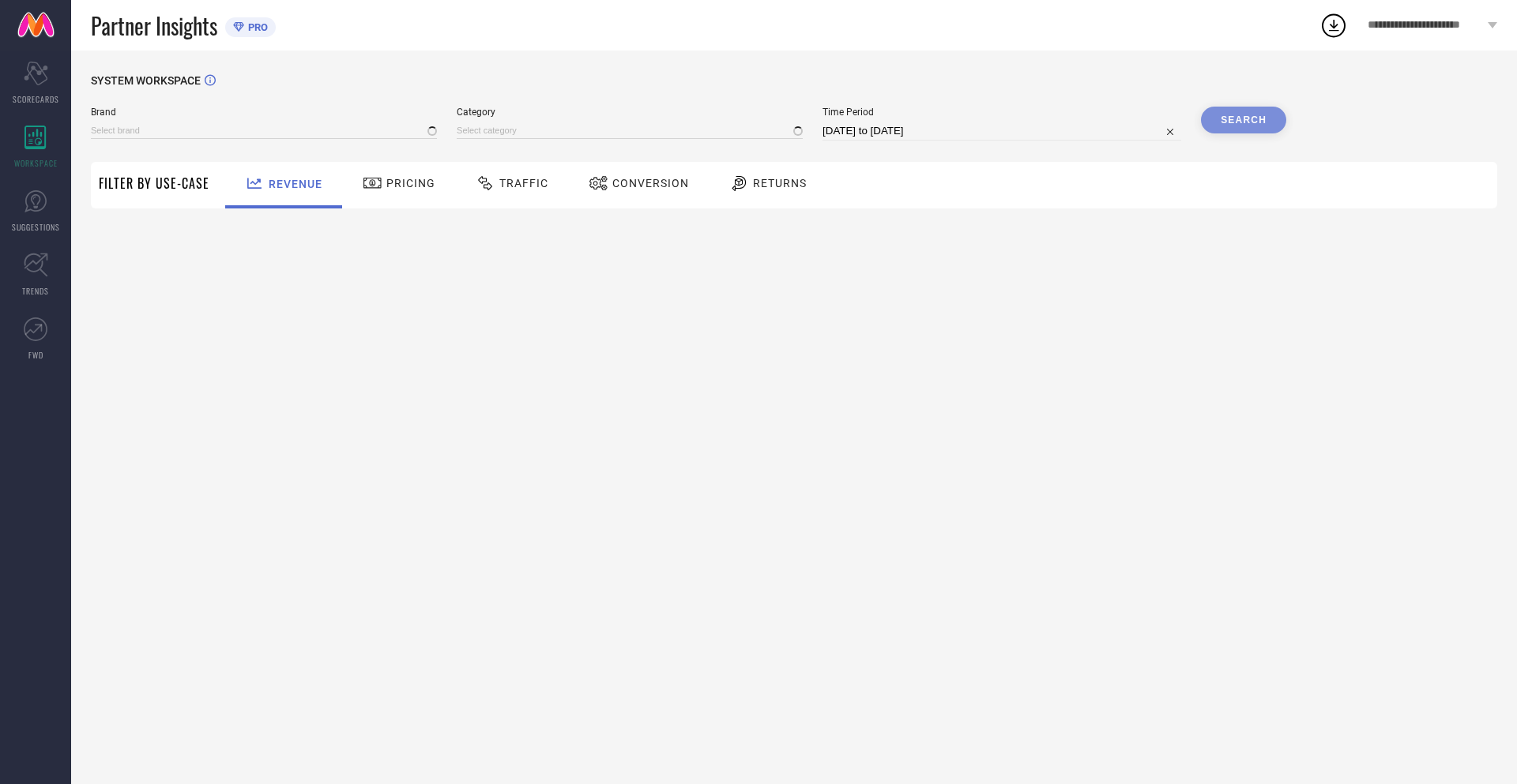
type input "NIKE"
type input "All"
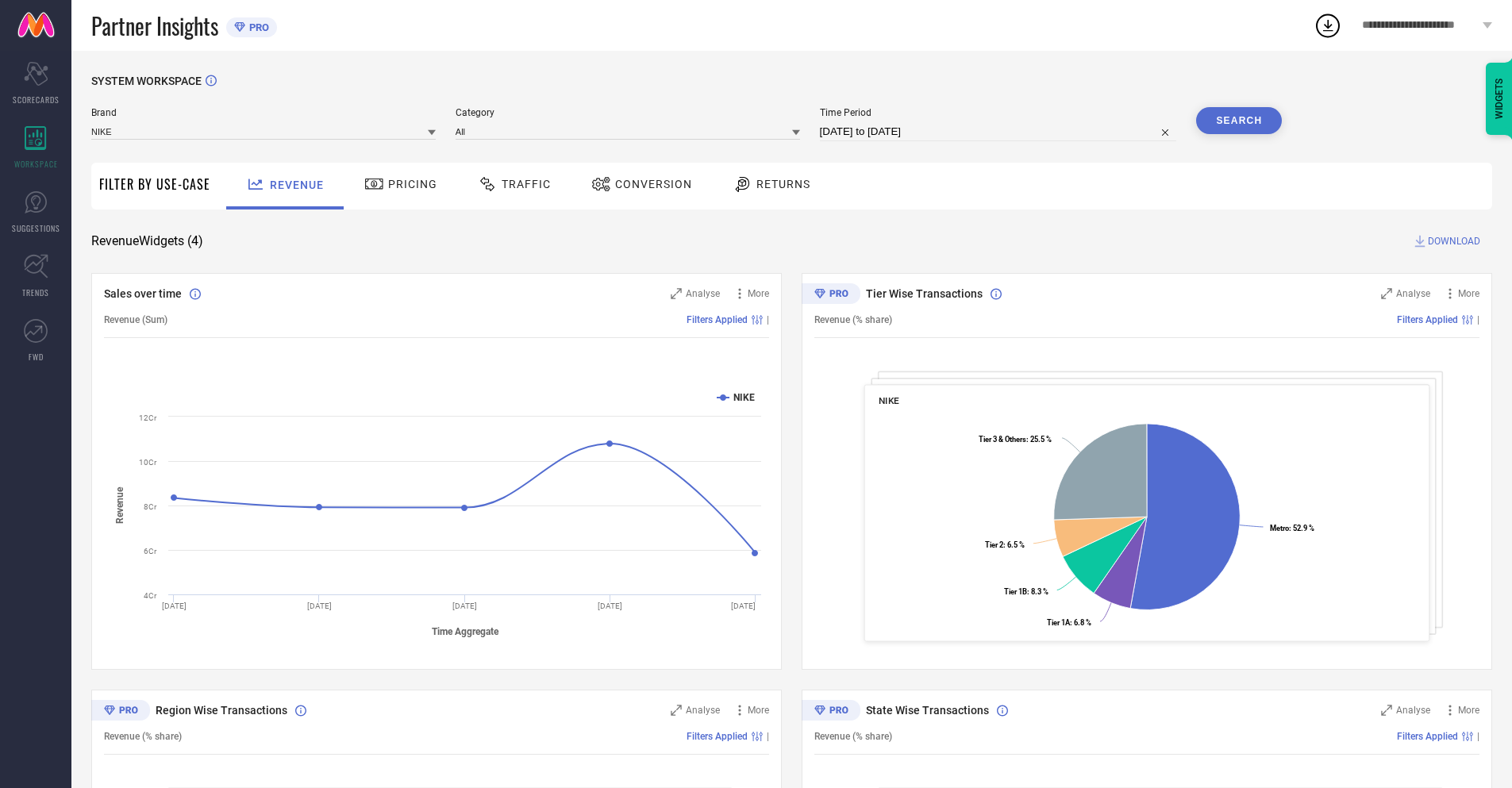
click at [637, 186] on span "Conversion" at bounding box center [654, 184] width 77 height 13
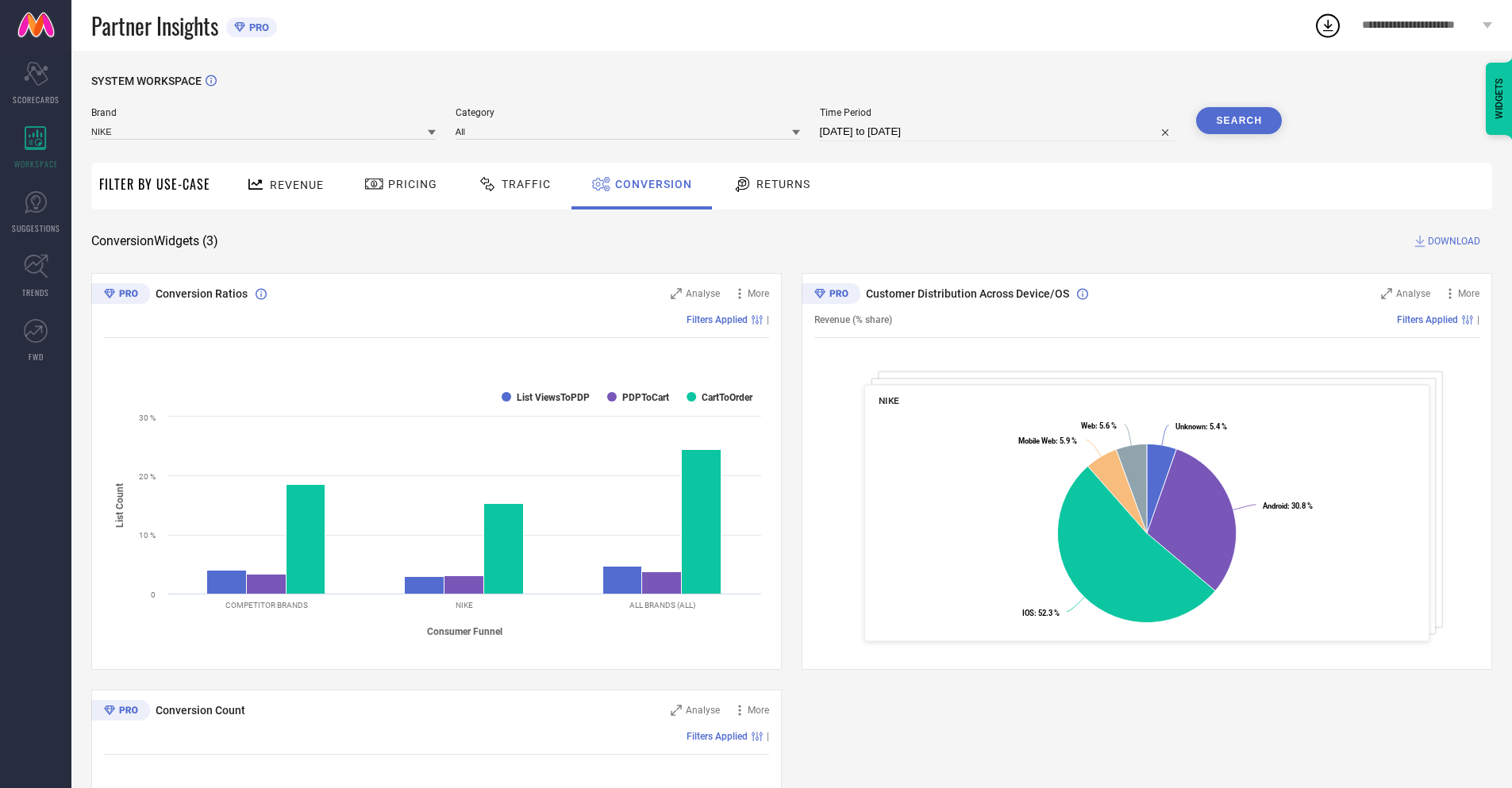
click at [997, 132] on input "[DATE] to [DATE]" at bounding box center [998, 132] width 358 height 19
select select "7"
select select "2025"
select select "8"
select select "2025"
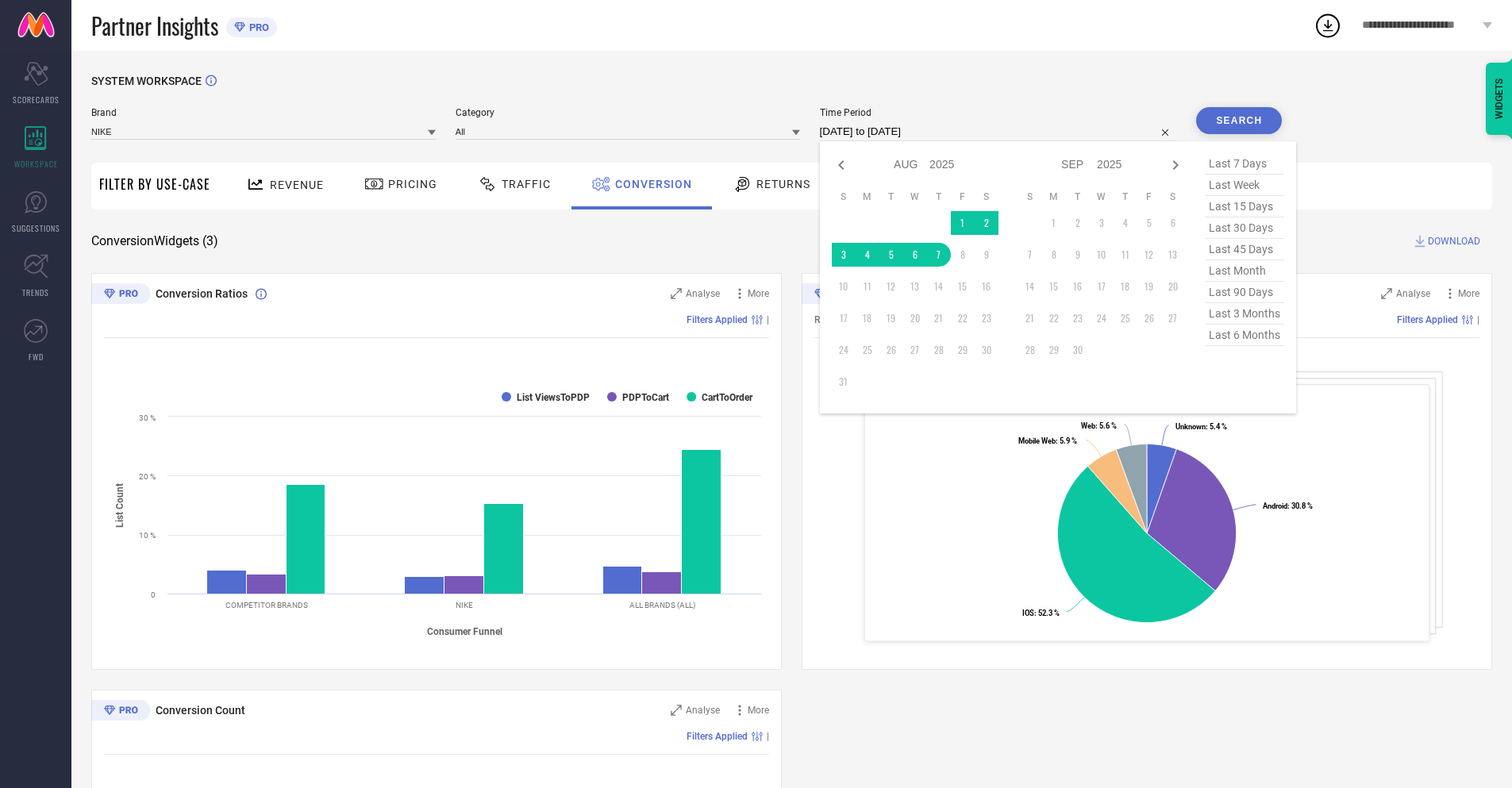
click at [936, 255] on td "7" at bounding box center [939, 255] width 24 height 24
type input "[DATE] to [DATE]"
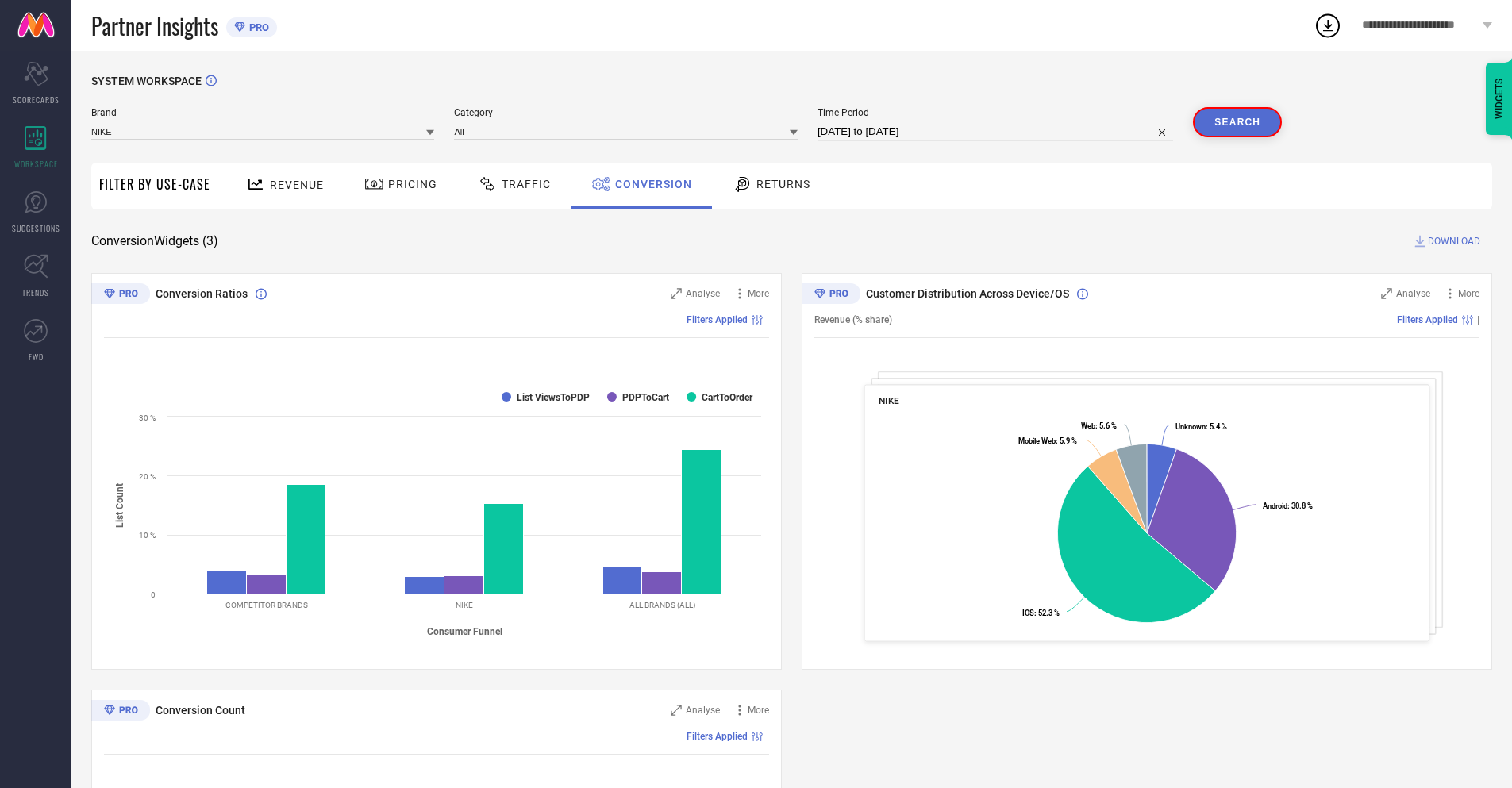
click at [1239, 121] on button "Search" at bounding box center [1237, 122] width 89 height 30
click at [1454, 242] on span "DOWNLOAD" at bounding box center [1454, 242] width 52 height 16
